Goal: Find specific page/section: Find specific page/section

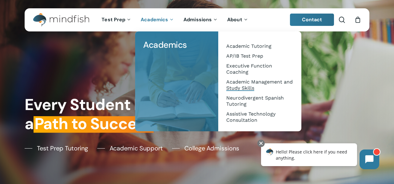
click at [241, 80] on span "Academic Management and Study Skills" at bounding box center [259, 85] width 66 height 12
click at [264, 66] on span "Executive Function Coaching" at bounding box center [249, 69] width 46 height 12
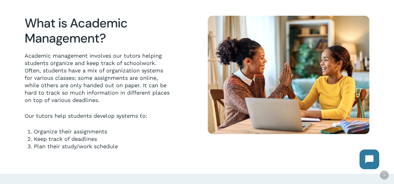
scroll to position [148, 0]
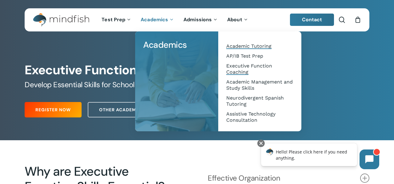
click at [243, 47] on span "Academic Tutoring" at bounding box center [248, 46] width 45 height 6
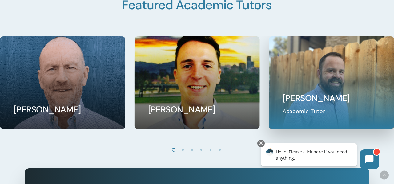
scroll to position [502, 0]
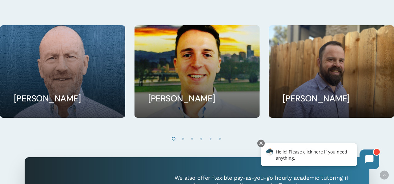
click at [182, 138] on li "Page dot 2" at bounding box center [182, 138] width 9 height 9
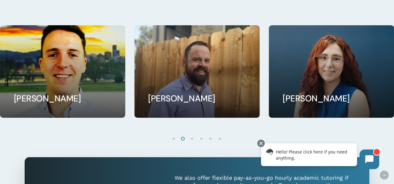
click at [192, 138] on li "Page dot 3" at bounding box center [192, 138] width 9 height 9
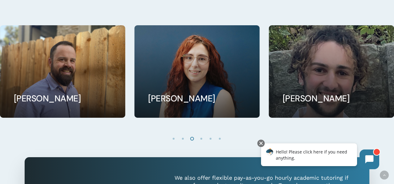
click at [201, 137] on li "Page dot 4" at bounding box center [201, 138] width 9 height 9
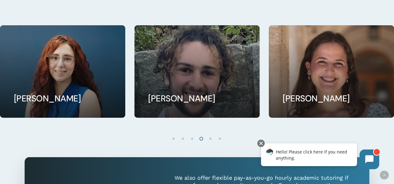
click at [210, 138] on li "Page dot 5" at bounding box center [210, 138] width 9 height 9
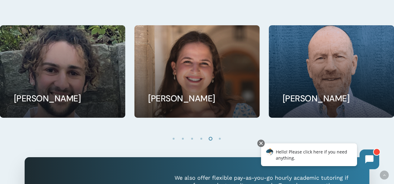
click at [219, 139] on li "Page dot 6" at bounding box center [219, 138] width 9 height 9
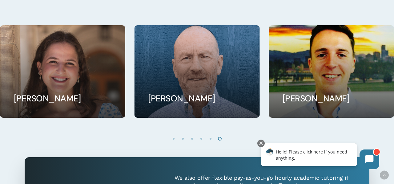
click at [219, 139] on li "Page dot 6" at bounding box center [219, 138] width 9 height 9
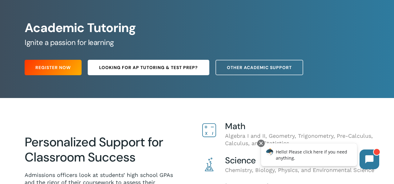
scroll to position [0, 0]
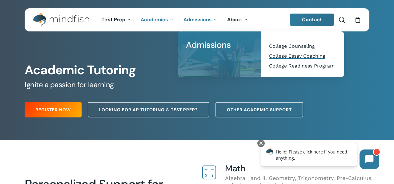
click at [306, 58] on span "College Essay Coaching" at bounding box center [297, 56] width 56 height 6
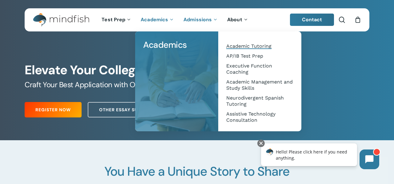
click at [242, 44] on span "Academic Tutoring" at bounding box center [248, 46] width 45 height 6
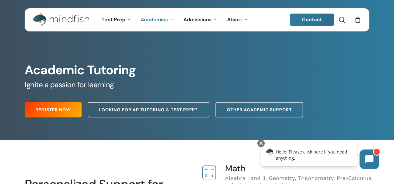
click at [312, 21] on span "Contact" at bounding box center [312, 19] width 20 height 6
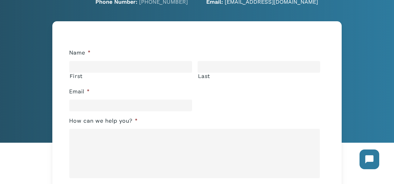
scroll to position [11, 0]
